Goal: Information Seeking & Learning: Learn about a topic

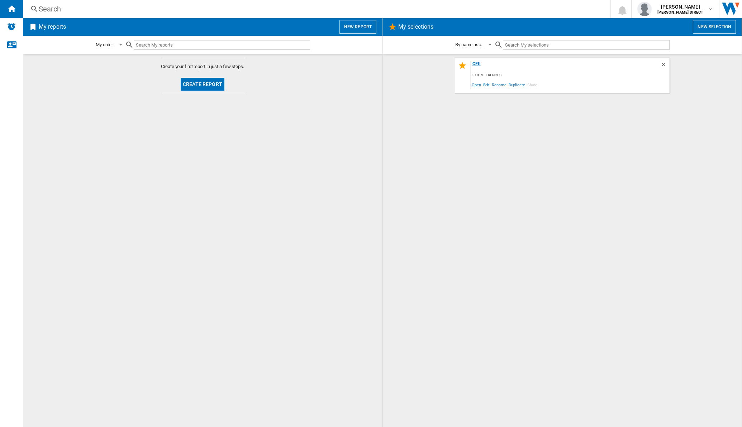
click at [475, 66] on div "CEII" at bounding box center [566, 66] width 190 height 10
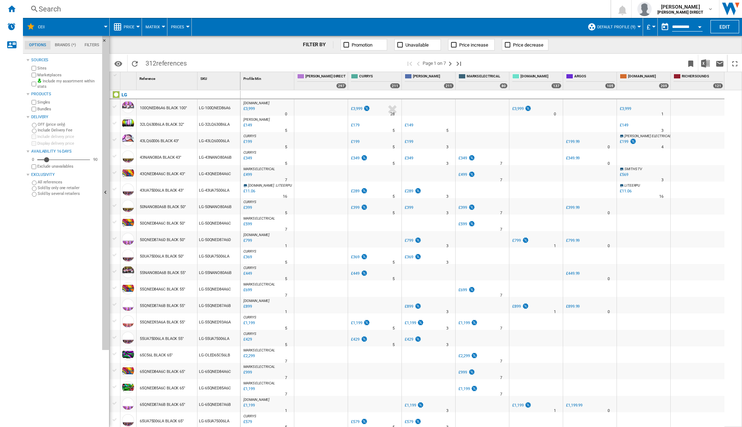
click at [165, 27] on md-menu "Matrix Matrix Ranking" at bounding box center [154, 27] width 25 height 18
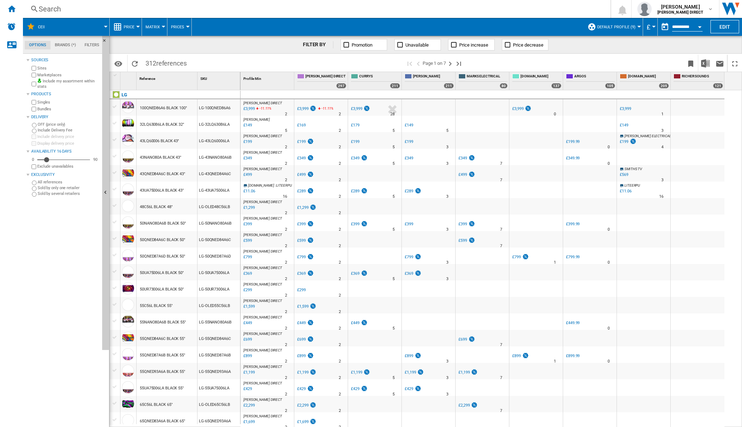
click at [163, 27] on div at bounding box center [164, 27] width 4 height 2
click at [157, 58] on button "Ranking" at bounding box center [159, 61] width 34 height 17
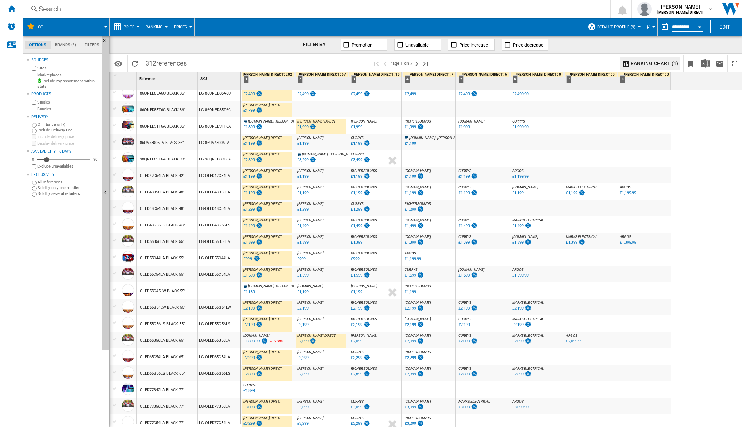
scroll to position [495, 0]
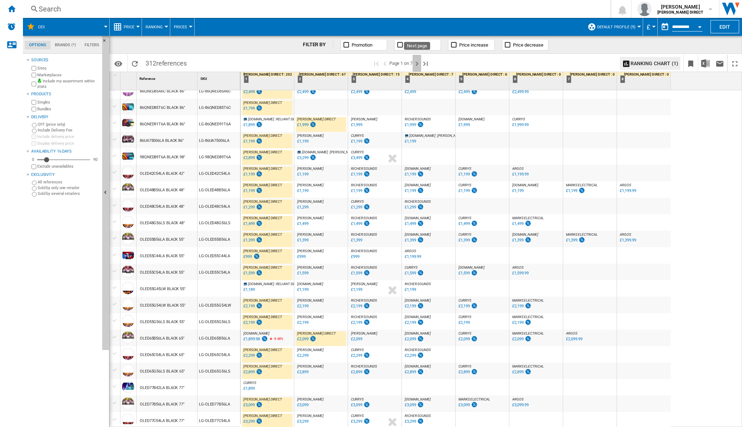
click at [418, 65] on ng-md-icon "Next page" at bounding box center [417, 64] width 9 height 9
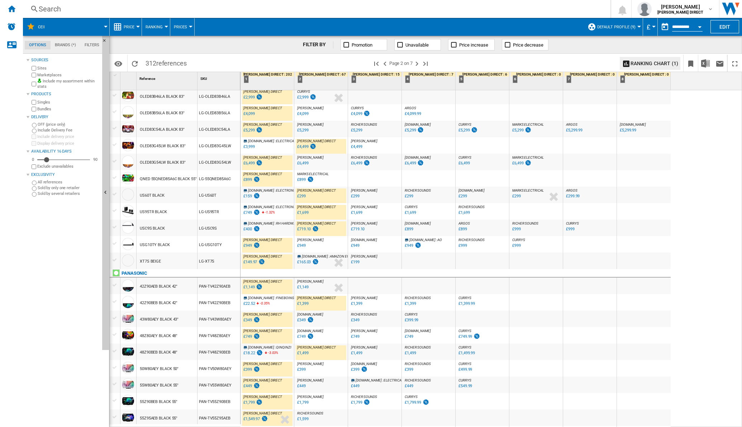
scroll to position [89, 0]
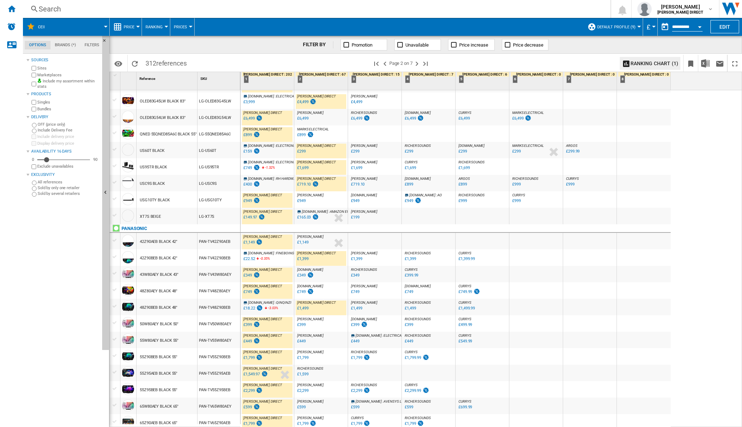
click at [305, 216] on div "£165.03" at bounding box center [304, 217] width 14 height 5
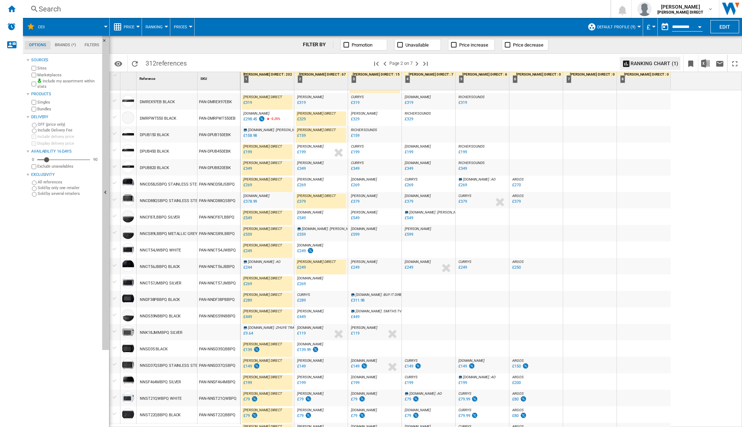
scroll to position [504, 0]
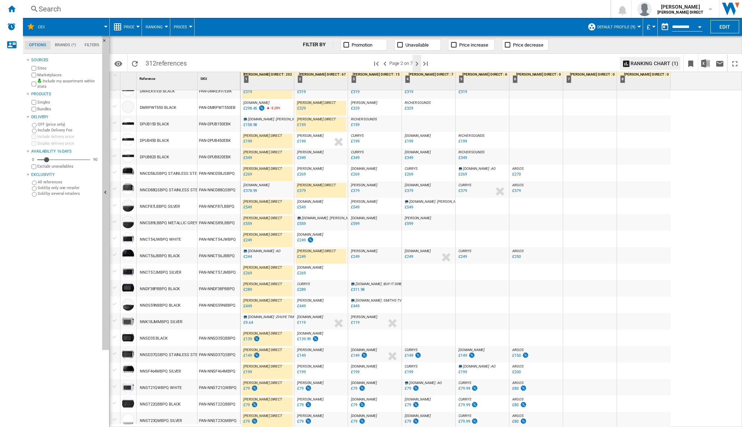
click at [419, 63] on ng-md-icon "Next page" at bounding box center [417, 64] width 9 height 9
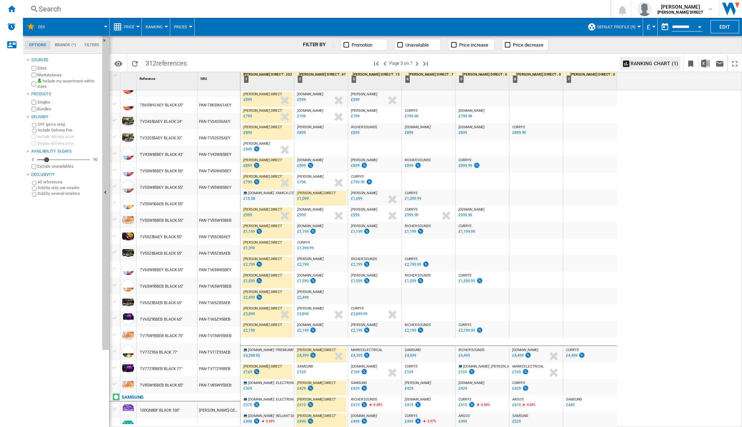
scroll to position [504, 0]
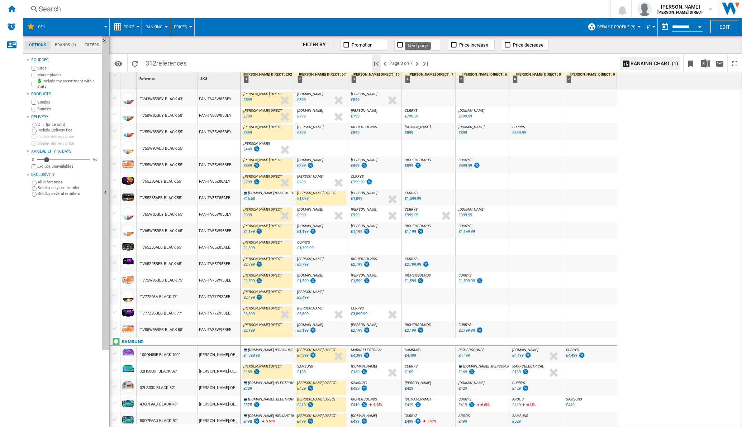
drag, startPoint x: 418, startPoint y: 66, endPoint x: 376, endPoint y: 58, distance: 43.2
click at [418, 66] on ng-md-icon "Next page" at bounding box center [417, 64] width 9 height 9
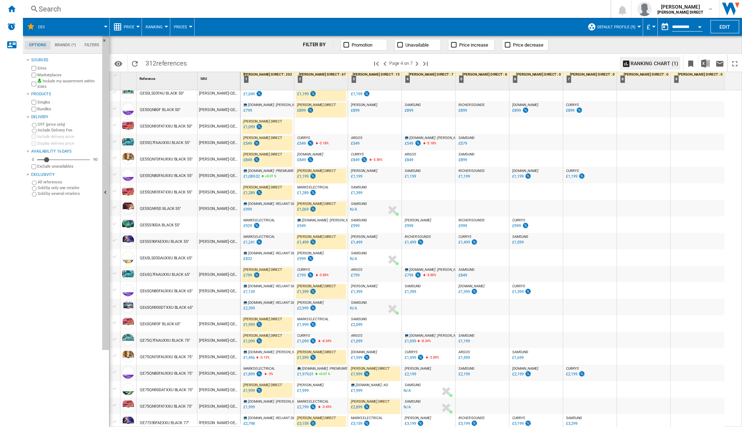
scroll to position [495, 0]
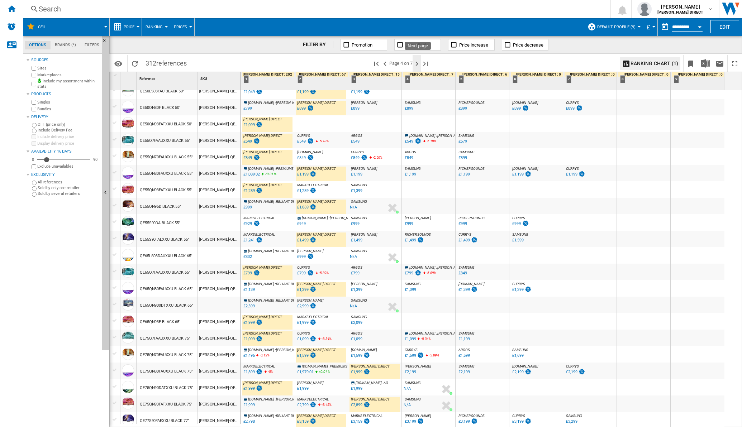
click at [417, 63] on ng-md-icon "Next page" at bounding box center [417, 64] width 9 height 9
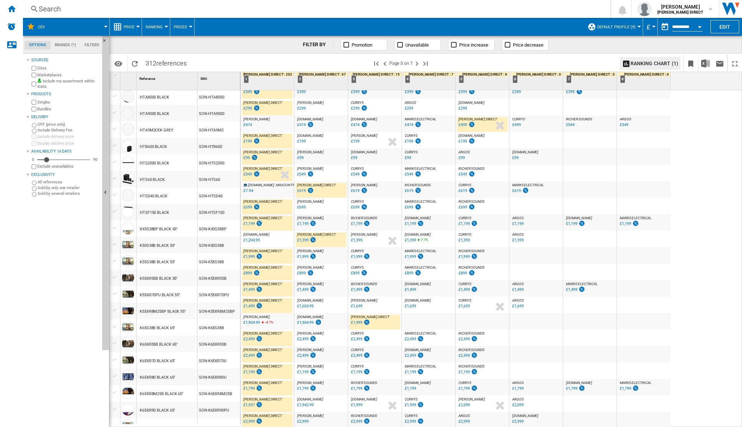
scroll to position [504, 0]
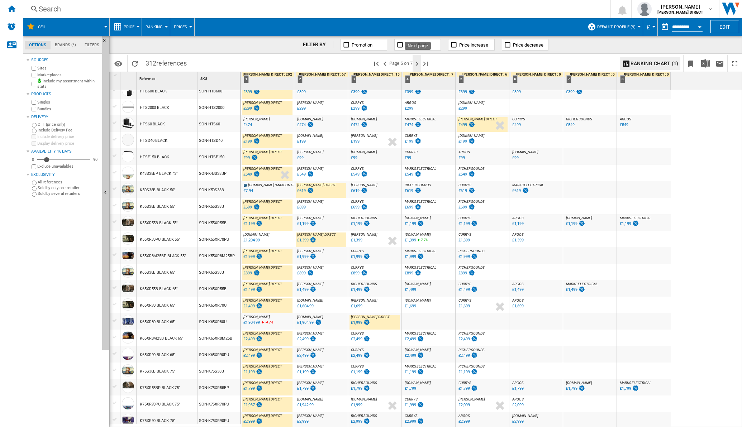
click at [418, 62] on ng-md-icon "Next page" at bounding box center [417, 64] width 9 height 9
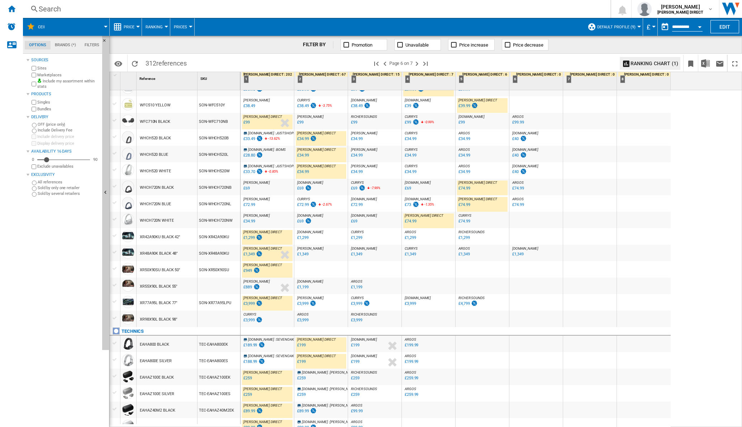
scroll to position [504, 0]
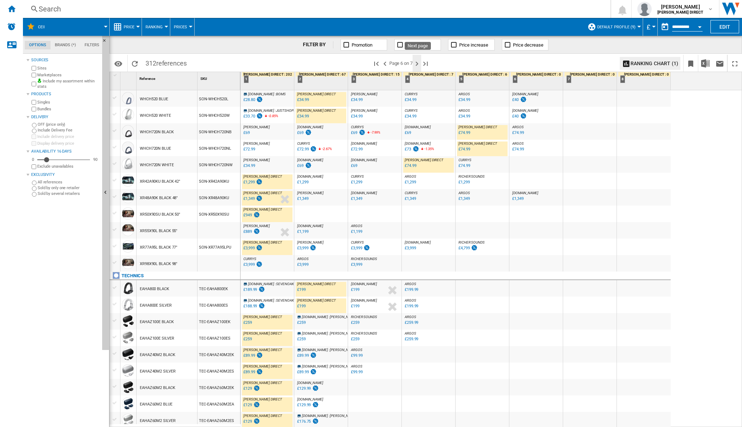
click at [416, 63] on ng-md-icon "Next page" at bounding box center [417, 64] width 9 height 9
